Goal: Information Seeking & Learning: Find specific fact

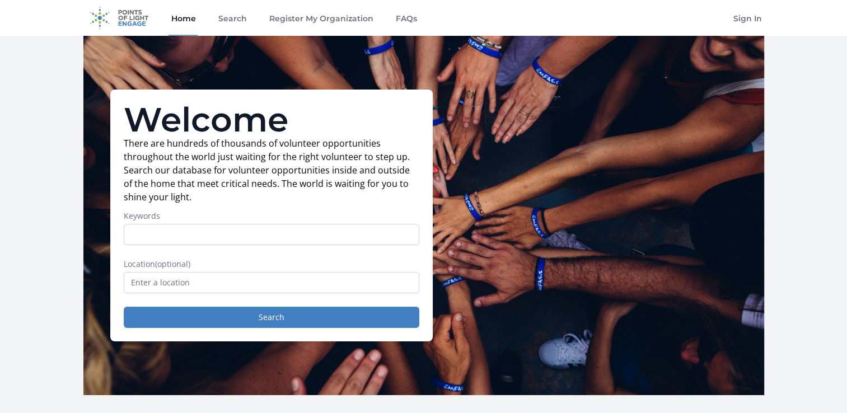
click at [217, 230] on input "Keywords" at bounding box center [271, 234] width 295 height 21
type input "northwest assistance ministries"
click at [124, 307] on button "Search" at bounding box center [271, 317] width 295 height 21
